Goal: Task Accomplishment & Management: Complete application form

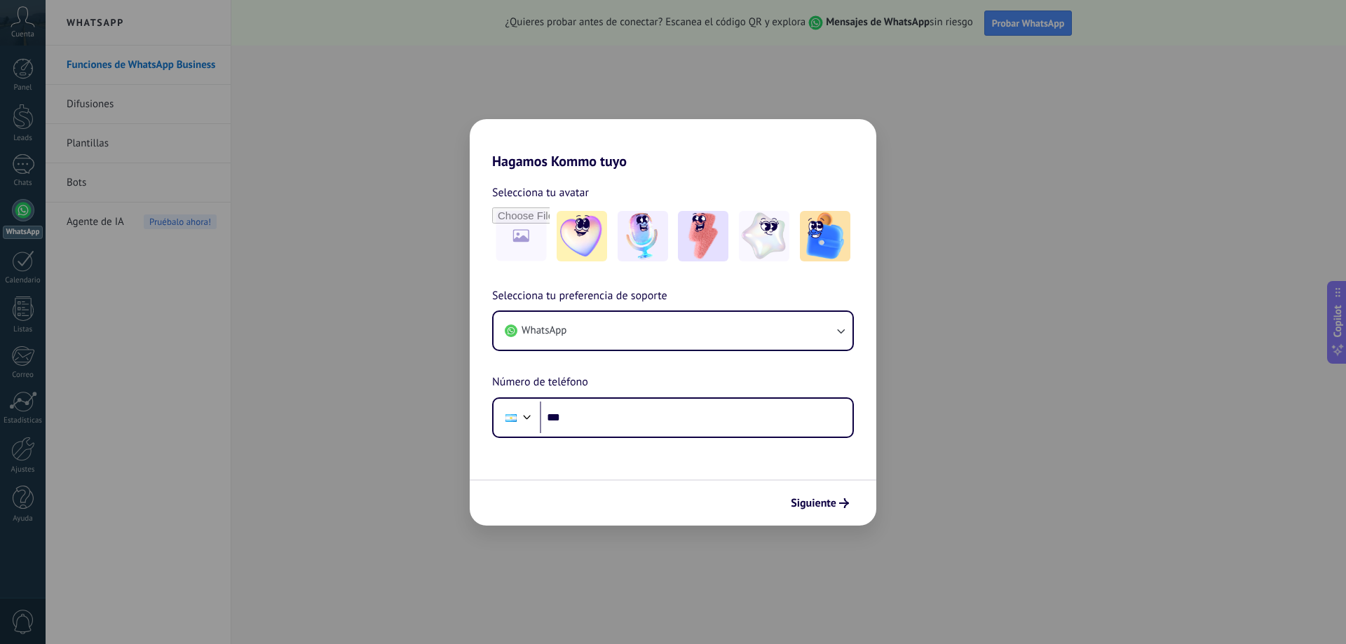
click at [924, 334] on div "Hagamos Kommo tuyo Selecciona tu avatar Selecciona tu preferencia de soporte Wh…" at bounding box center [673, 322] width 1346 height 644
click at [784, 334] on button "WhatsApp" at bounding box center [673, 331] width 359 height 38
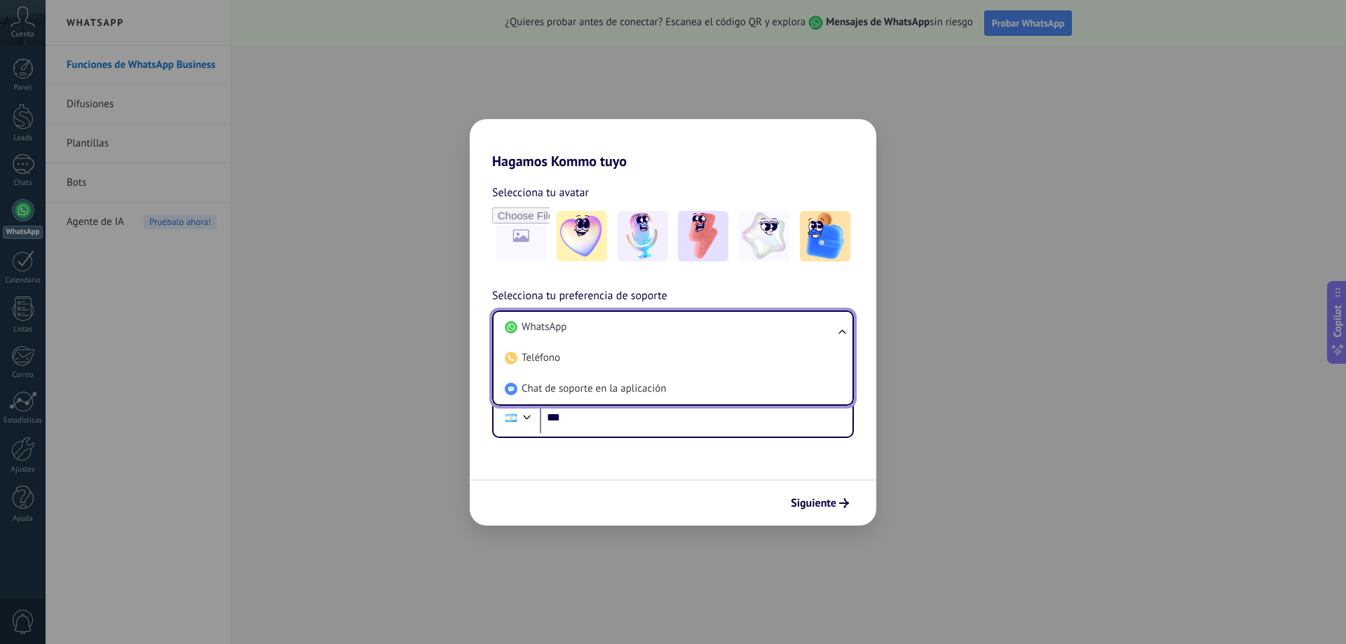
click at [784, 334] on li "WhatsApp" at bounding box center [670, 327] width 342 height 31
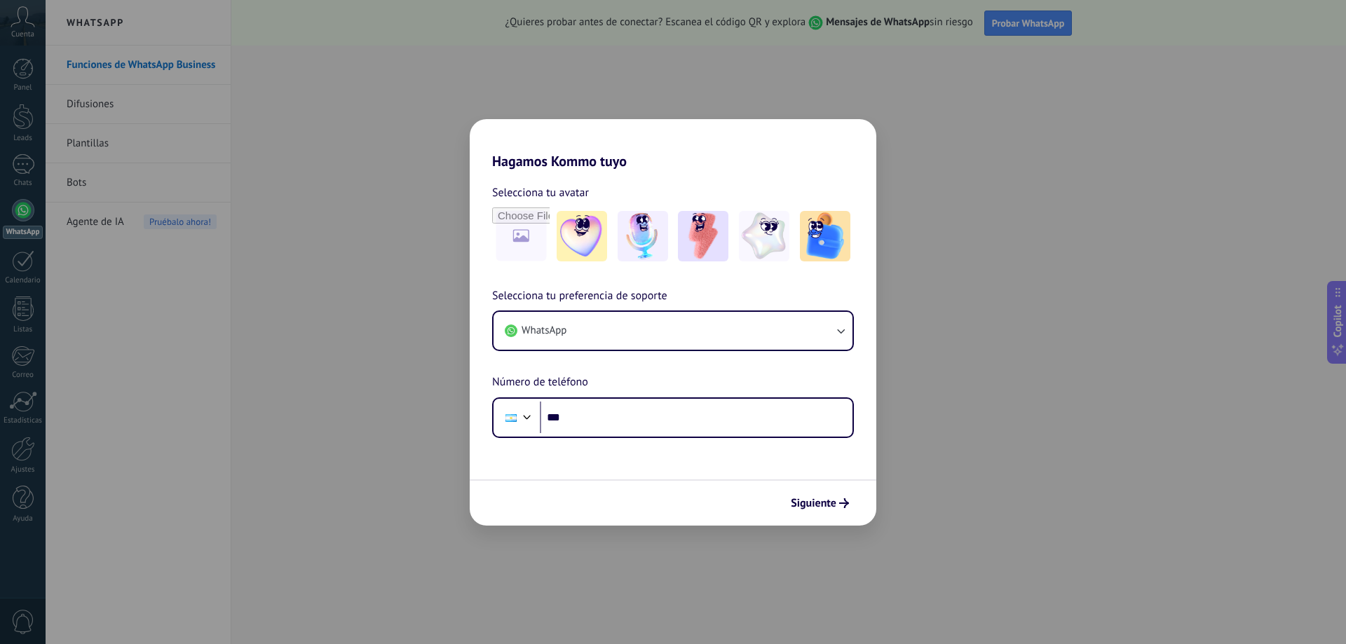
click at [945, 403] on div "Hagamos Kommo tuyo Selecciona tu avatar Selecciona tu preferencia de soporte Wh…" at bounding box center [673, 322] width 1346 height 644
click at [316, 188] on div "Hagamos Kommo tuyo Selecciona tu avatar Selecciona tu preferencia de soporte Wh…" at bounding box center [673, 322] width 1346 height 644
click at [830, 501] on span "Siguiente" at bounding box center [814, 504] width 46 height 10
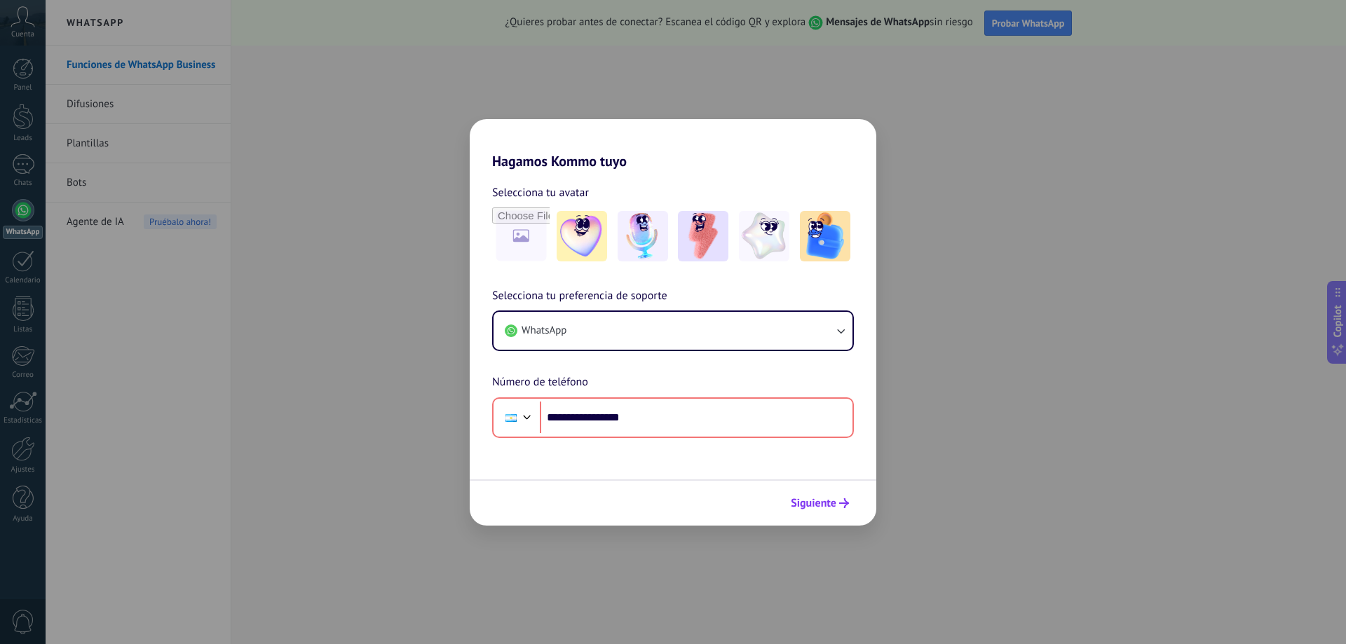
click at [819, 502] on span "Siguiente" at bounding box center [814, 504] width 46 height 10
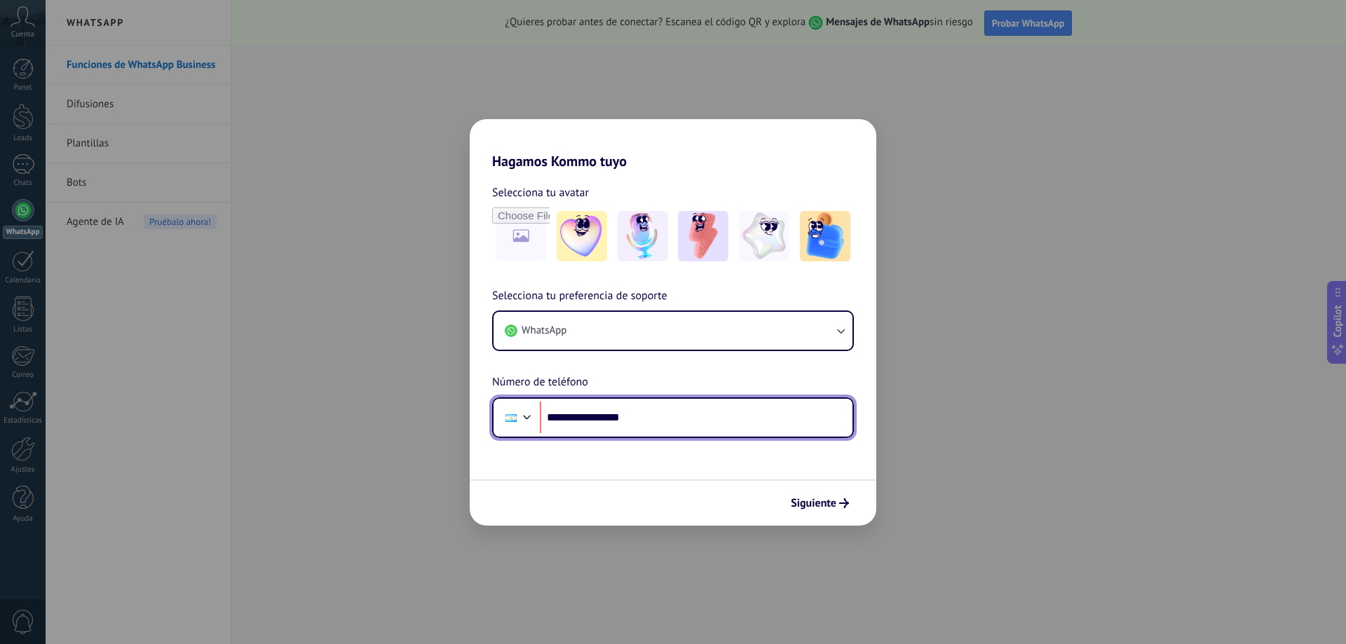
click at [576, 419] on input "**********" at bounding box center [696, 418] width 313 height 32
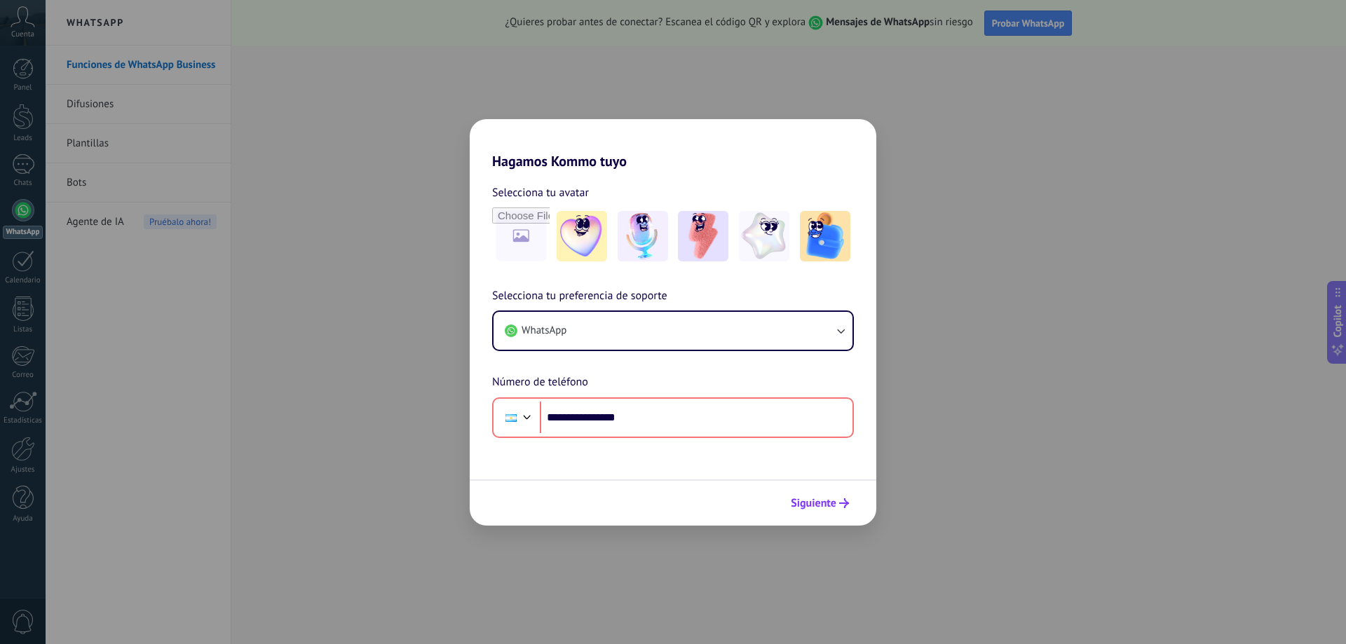
click at [843, 505] on icon "submit" at bounding box center [844, 504] width 10 height 10
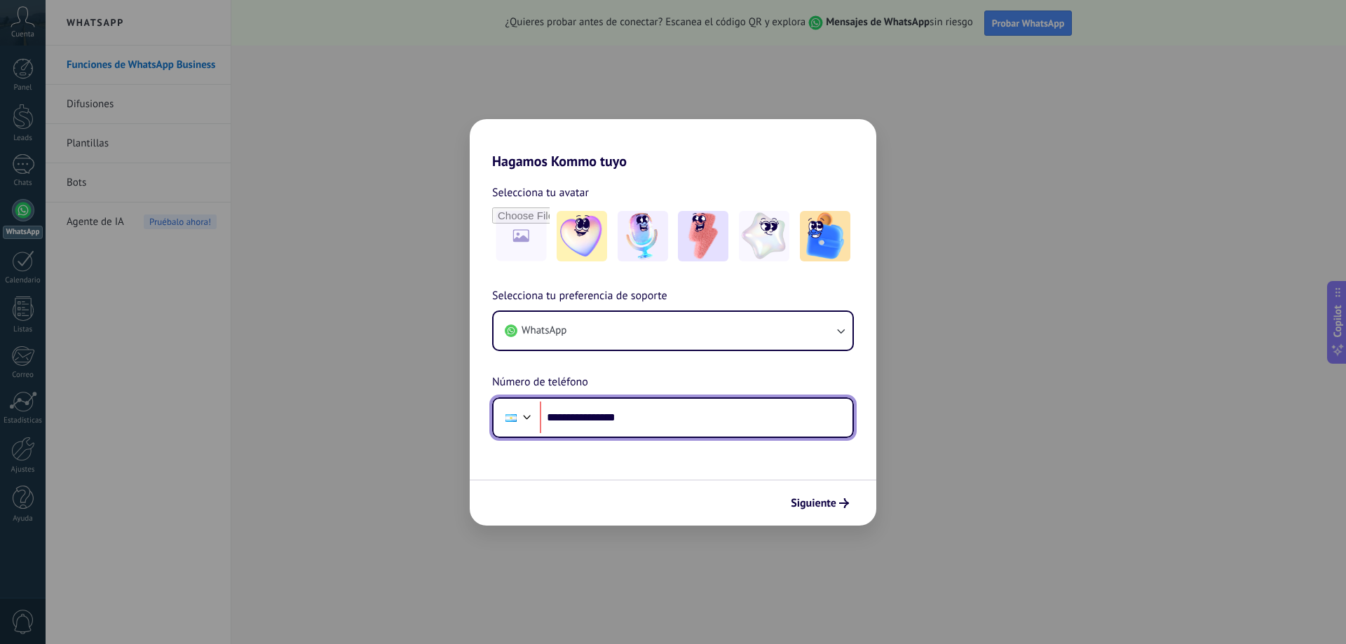
click at [649, 417] on input "**********" at bounding box center [696, 418] width 313 height 32
click at [724, 416] on input "**********" at bounding box center [696, 418] width 313 height 32
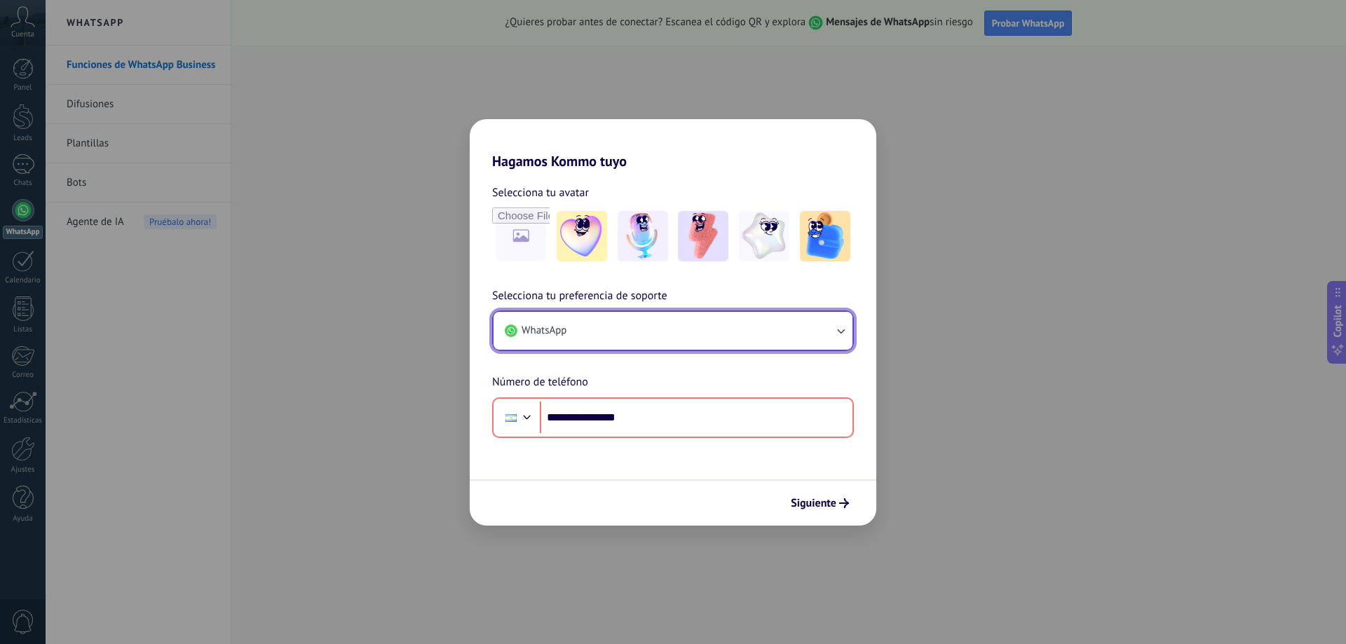
click at [773, 343] on button "WhatsApp" at bounding box center [673, 331] width 359 height 38
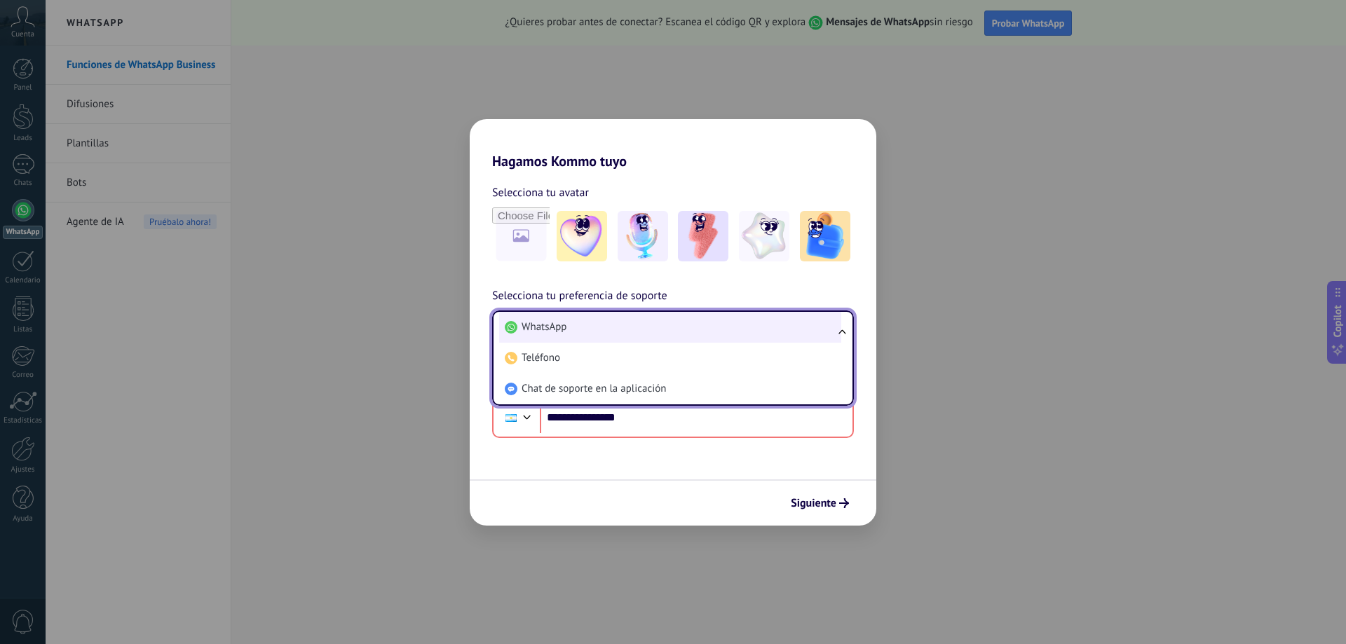
click at [774, 332] on li "WhatsApp" at bounding box center [670, 327] width 342 height 31
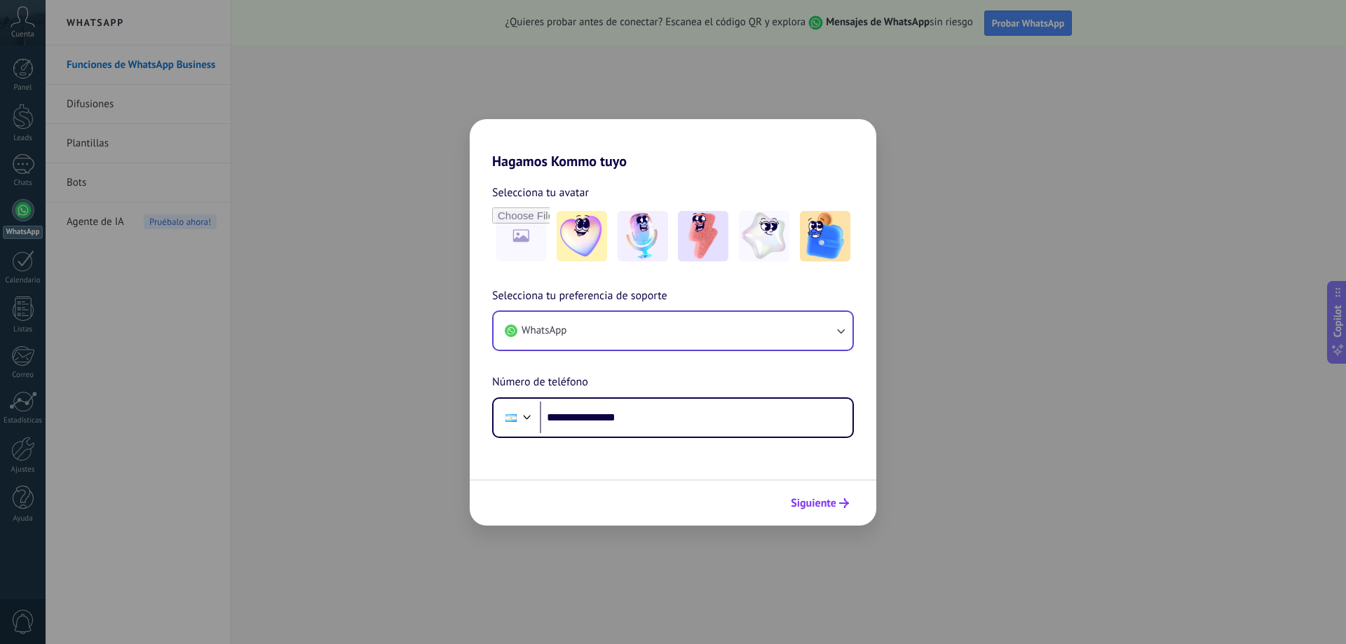
click at [827, 506] on span "Siguiente" at bounding box center [814, 504] width 46 height 10
click at [836, 501] on span "Siguiente" at bounding box center [814, 504] width 46 height 10
type input "**********"
click at [832, 504] on span "Siguiente" at bounding box center [814, 504] width 46 height 10
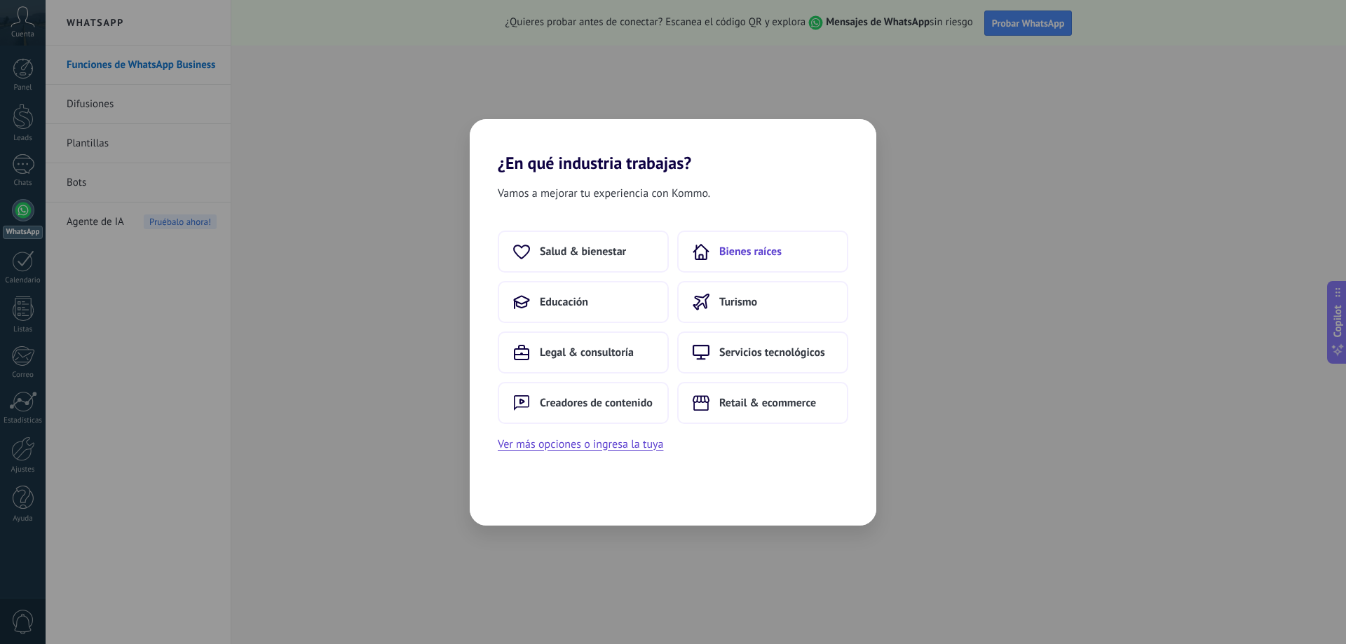
click at [785, 259] on button "Bienes raíces" at bounding box center [762, 252] width 171 height 42
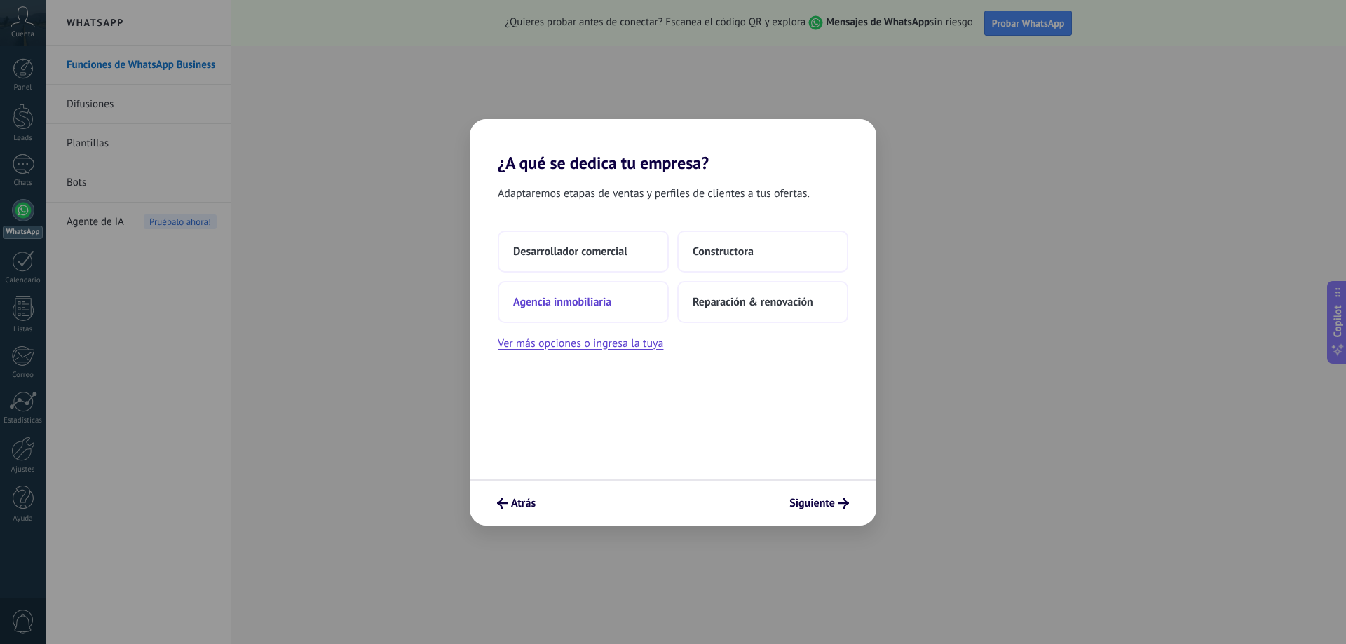
click at [557, 302] on span "Agencia inmobiliaria" at bounding box center [562, 302] width 98 height 14
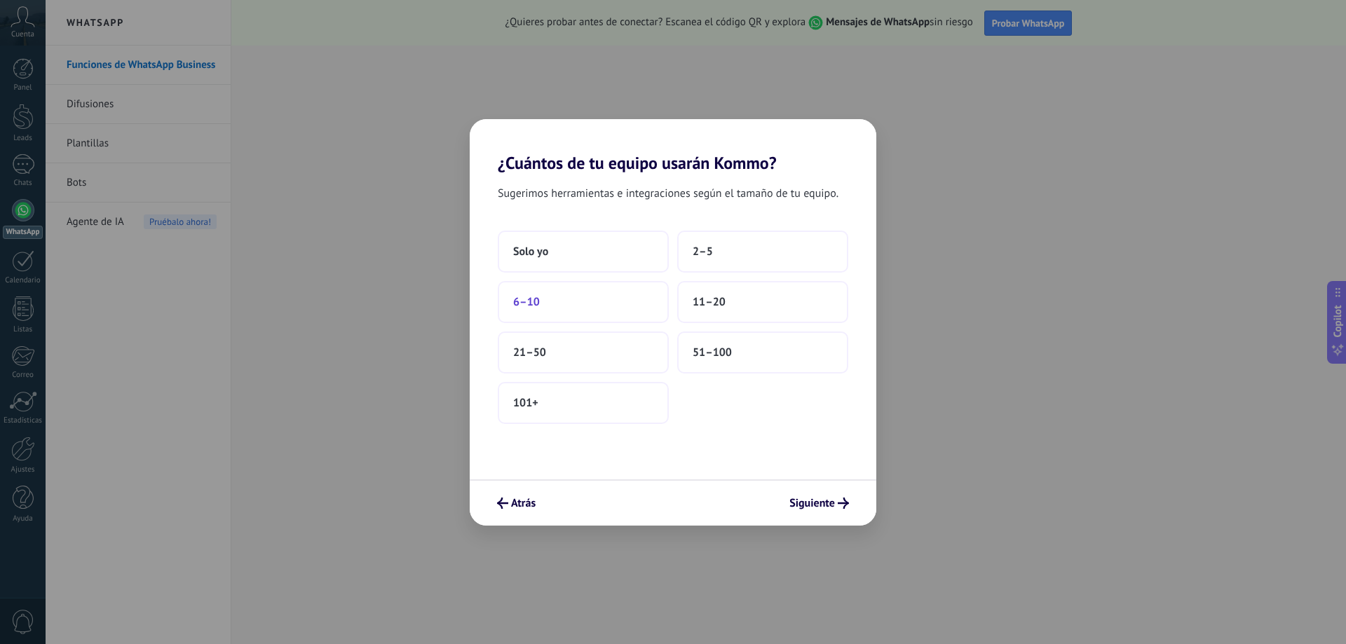
click at [627, 302] on button "6–10" at bounding box center [583, 302] width 171 height 42
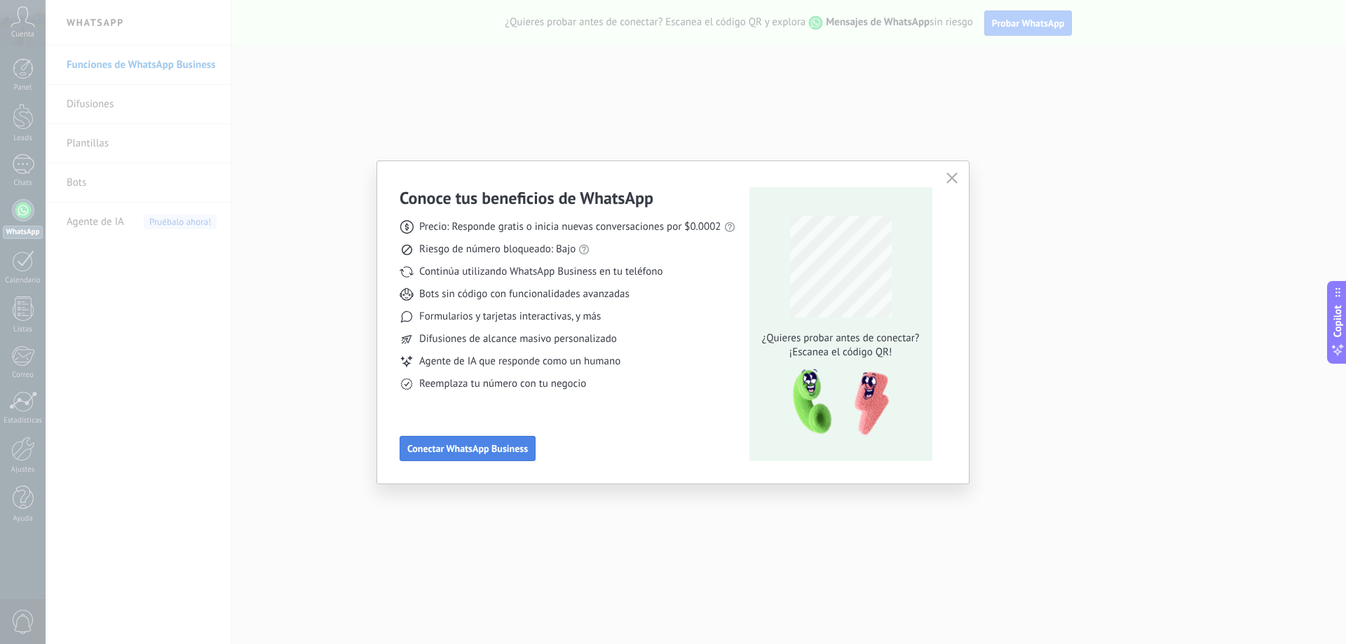
click at [468, 444] on span "Conectar WhatsApp Business" at bounding box center [467, 449] width 121 height 10
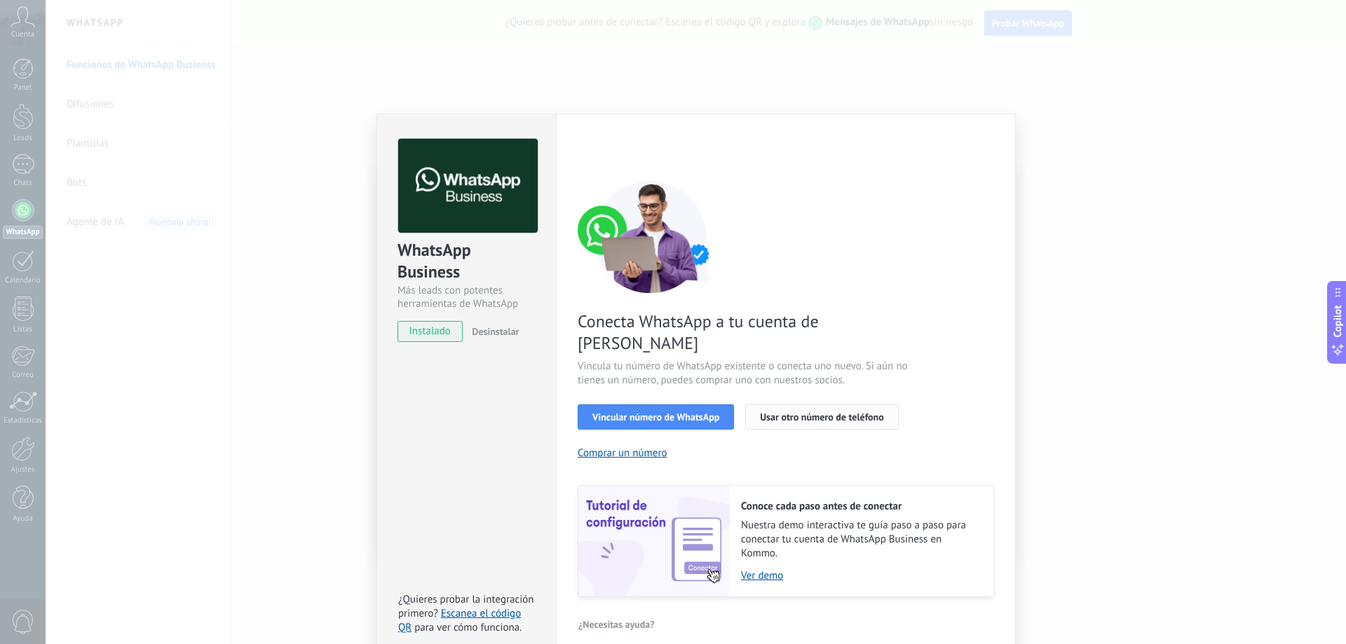
click at [776, 412] on span "Usar otro número de teléfono" at bounding box center [821, 417] width 123 height 10
click at [710, 412] on span "Vincular número de WhatsApp" at bounding box center [656, 417] width 127 height 10
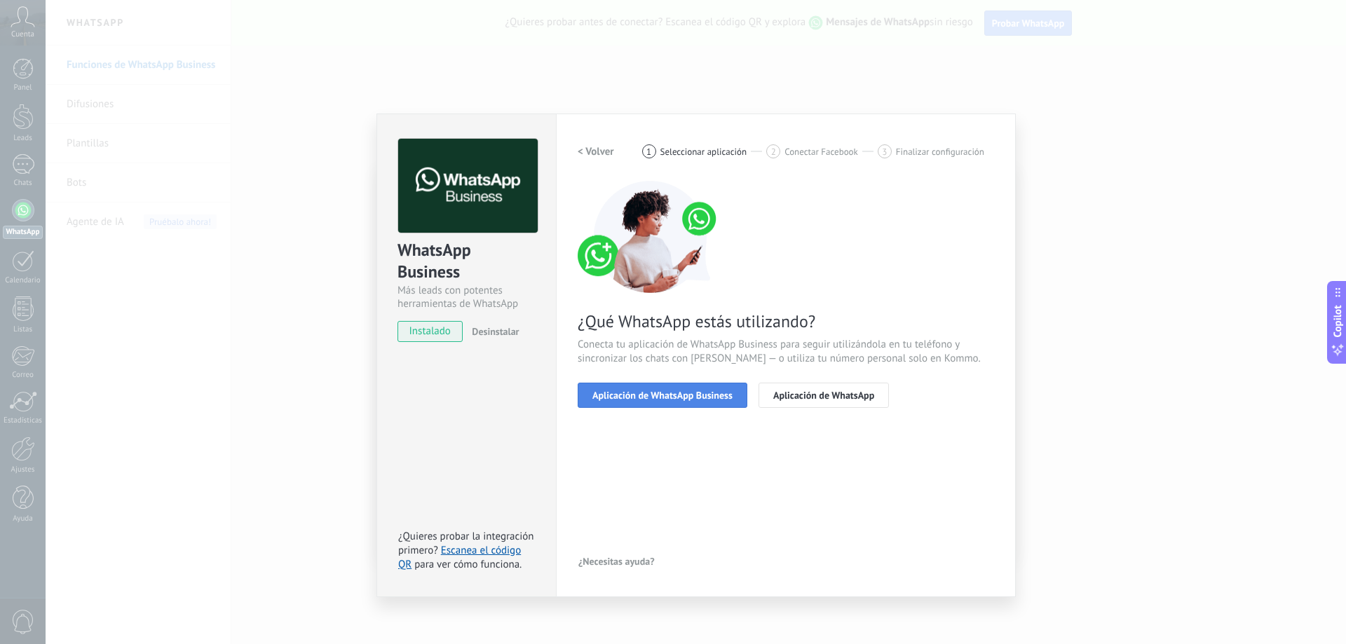
click at [716, 398] on span "Aplicación de WhatsApp Business" at bounding box center [663, 396] width 140 height 10
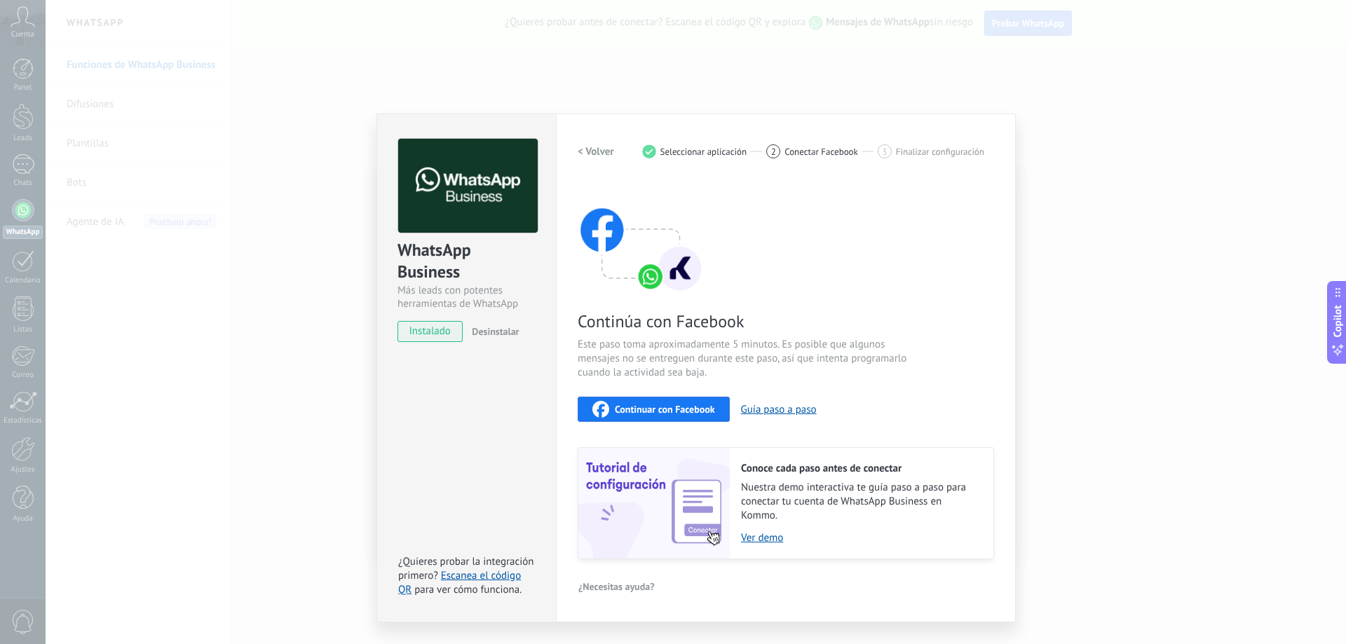
click at [702, 407] on span "Continuar con Facebook" at bounding box center [665, 410] width 100 height 10
click at [1186, 444] on div "WhatsApp Business Más leads con potentes herramientas de WhatsApp instalado Des…" at bounding box center [696, 322] width 1301 height 644
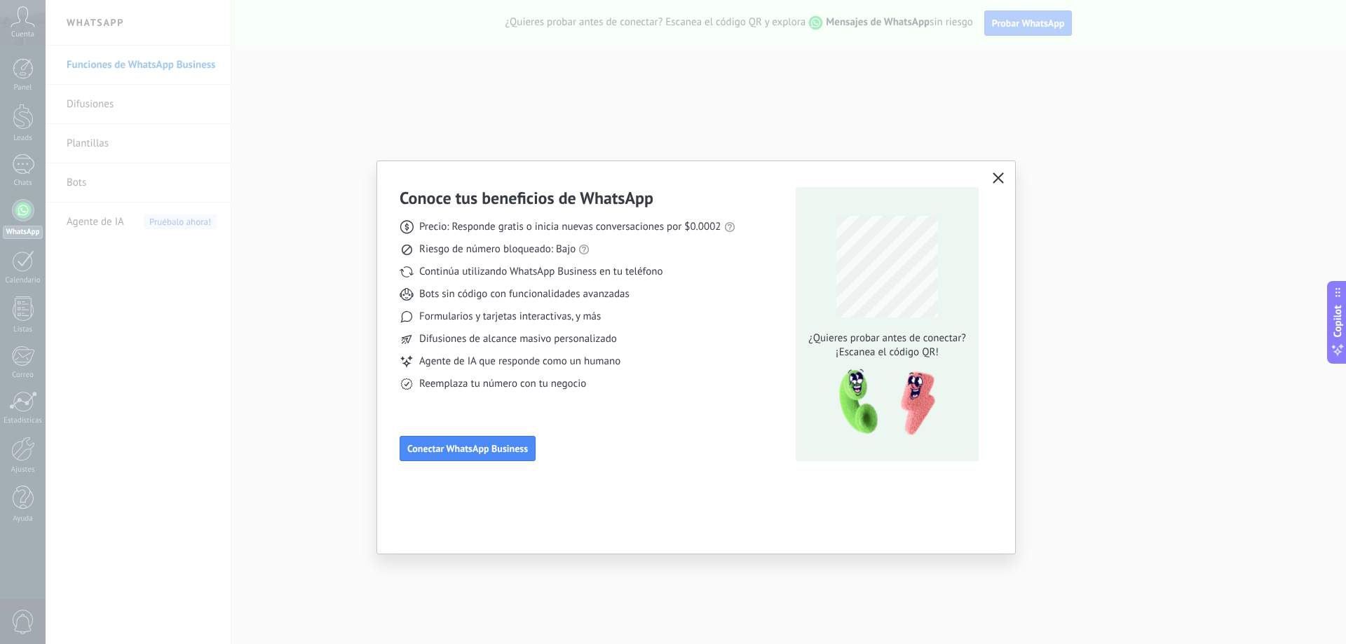
click at [998, 179] on use "button" at bounding box center [999, 177] width 11 height 11
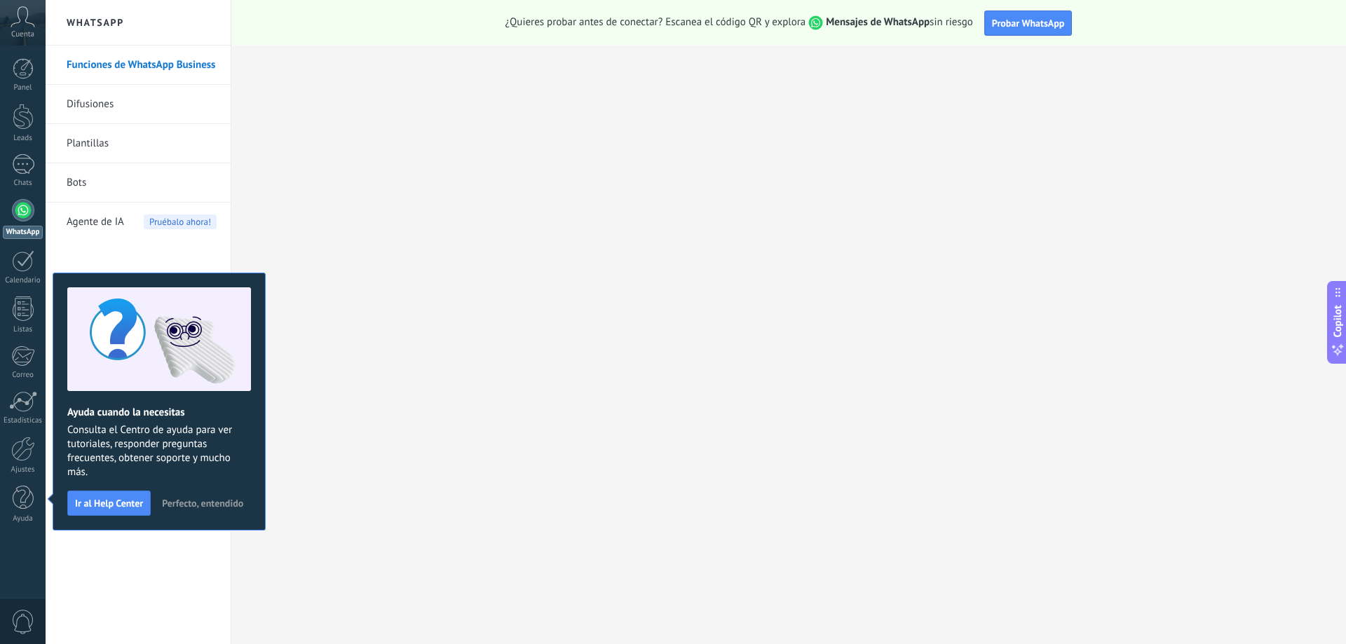
click at [179, 72] on link "Funciones de WhatsApp Business" at bounding box center [142, 65] width 150 height 39
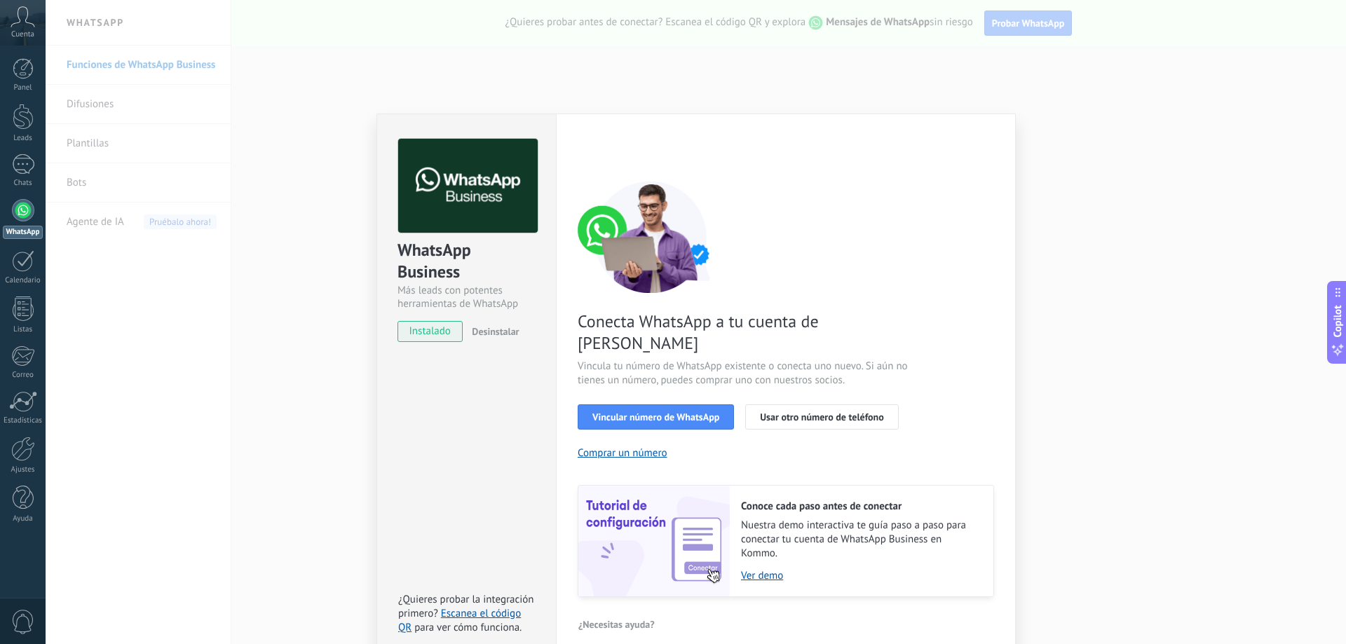
click at [1156, 332] on div "WhatsApp Business Más leads con potentes herramientas de WhatsApp instalado Des…" at bounding box center [696, 322] width 1301 height 644
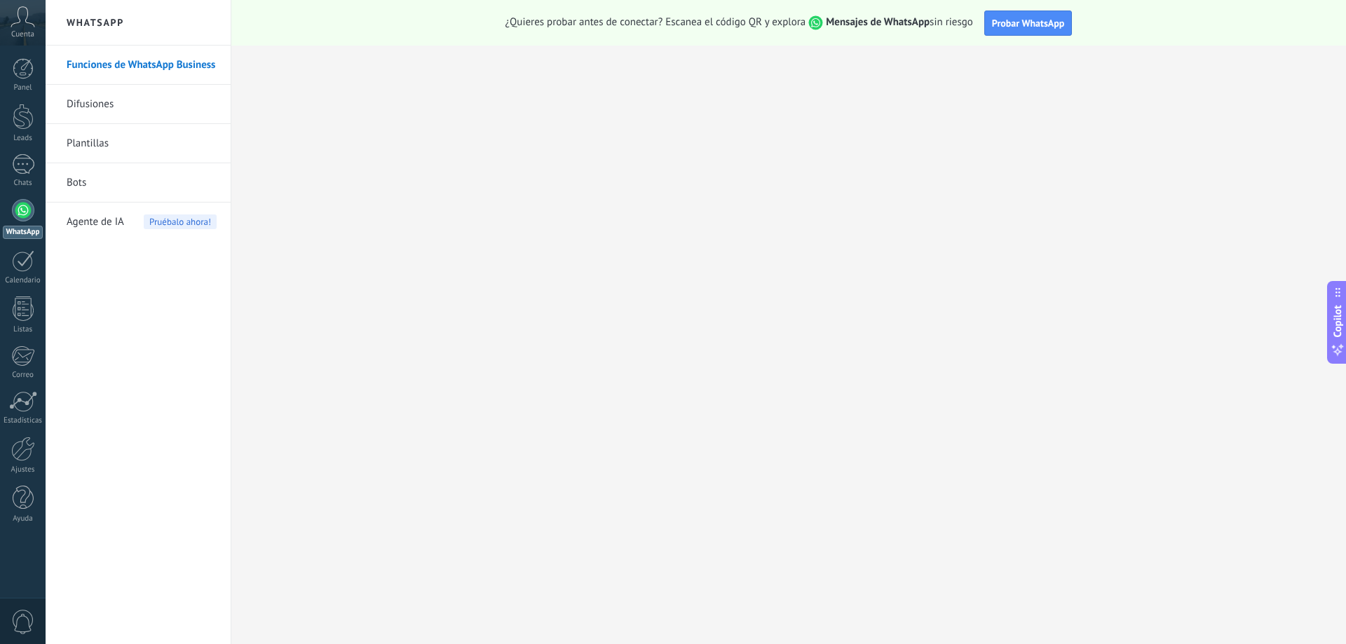
click at [137, 109] on link "Difusiones" at bounding box center [142, 104] width 150 height 39
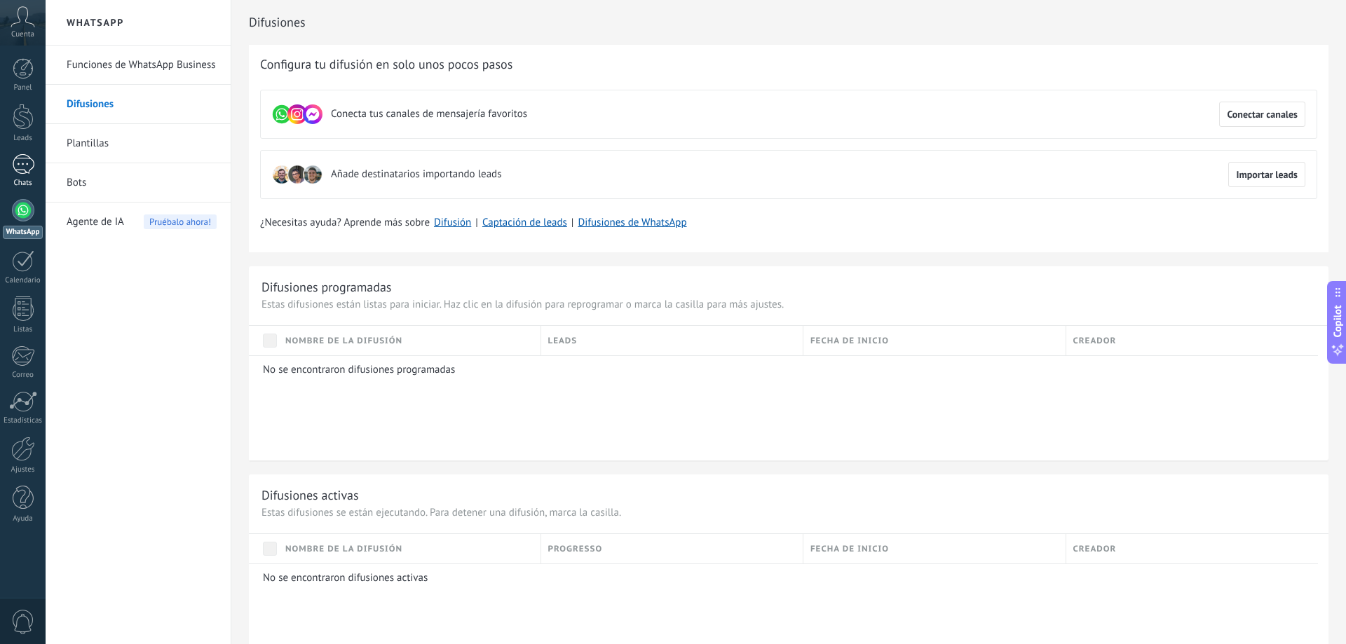
click at [15, 166] on div at bounding box center [23, 164] width 22 height 20
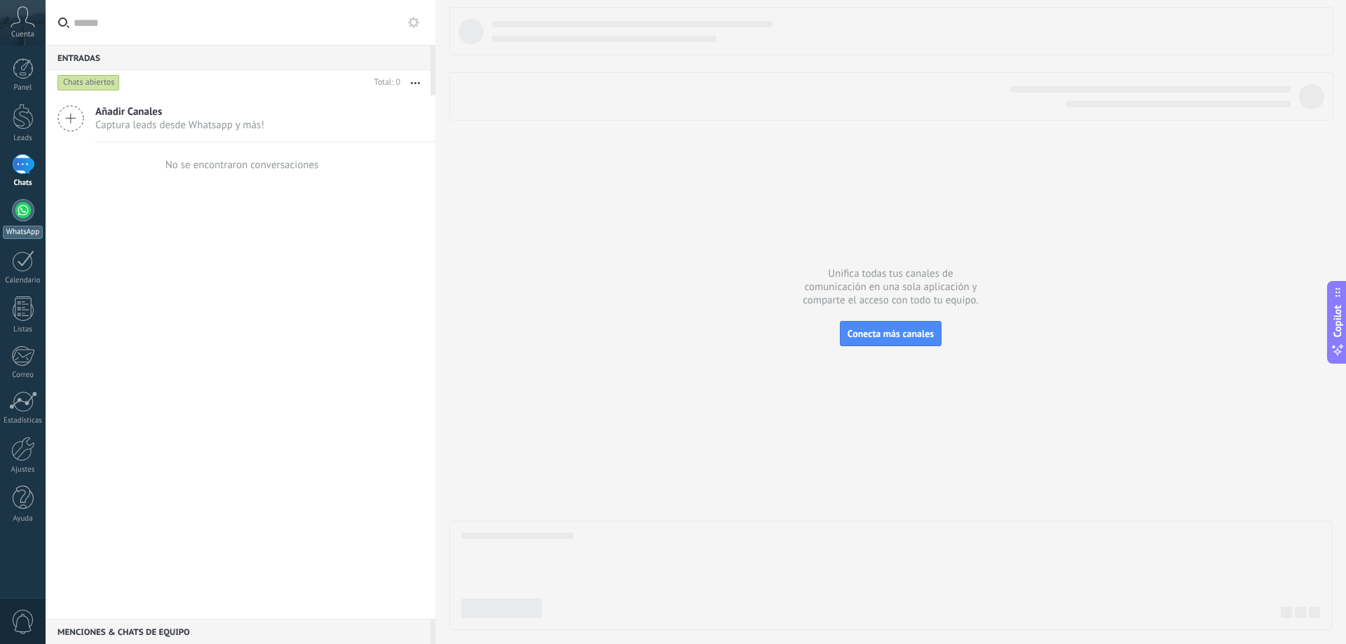
click at [20, 210] on div at bounding box center [23, 210] width 22 height 22
